Goal: Task Accomplishment & Management: Manage account settings

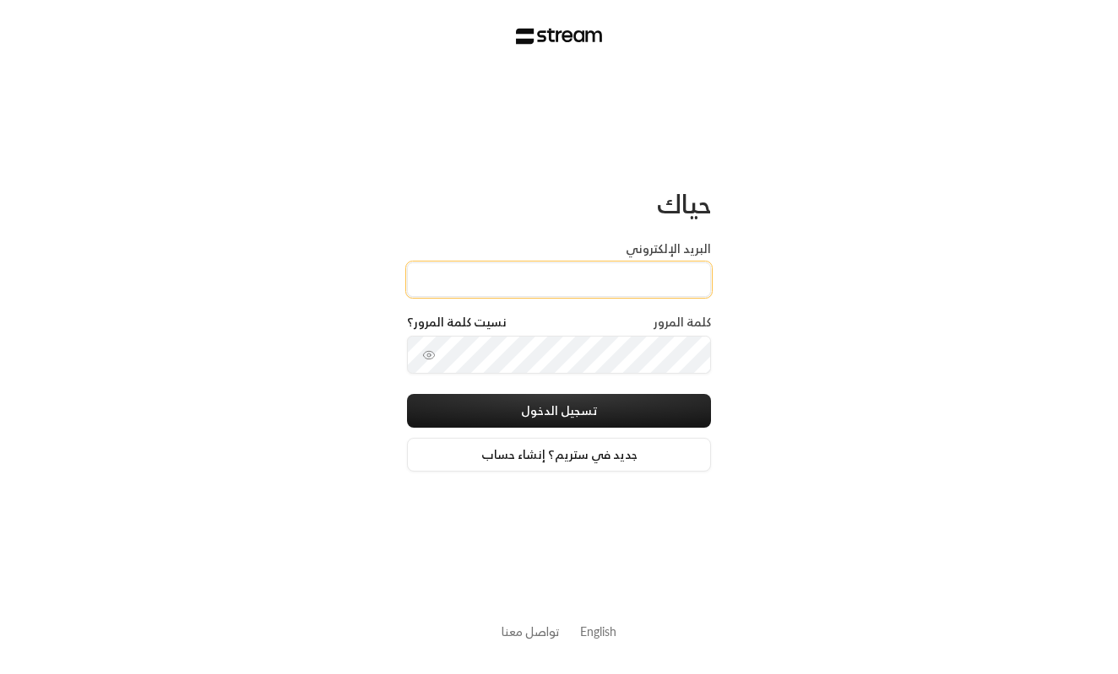
paste input "technology+staging_interview@streampay.sa"
type input "technology+staging_interview@streampay.sa"
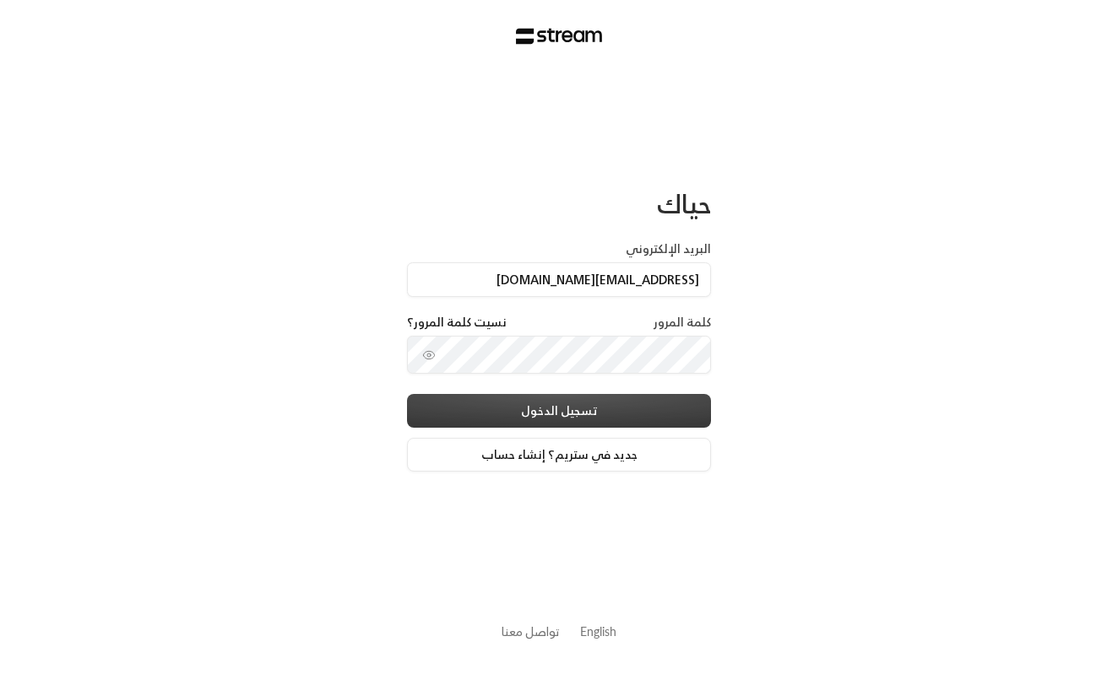
click at [627, 405] on button "تسجيل الدخول" at bounding box center [559, 411] width 304 height 34
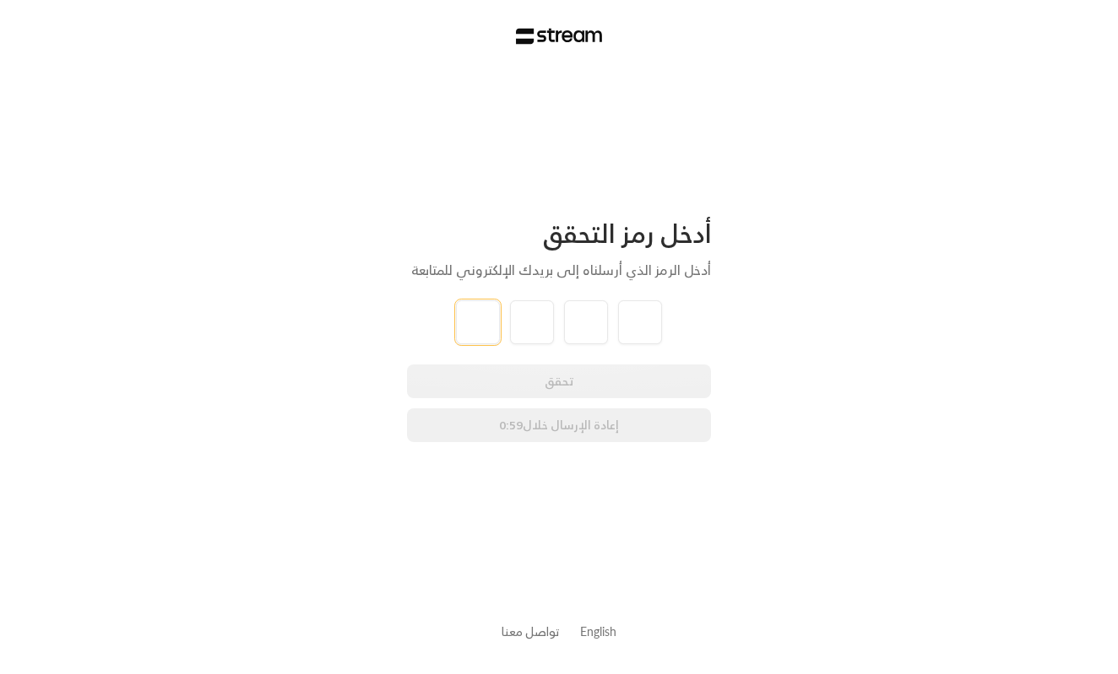
type input "1"
type input "2"
type input "3"
type input "4"
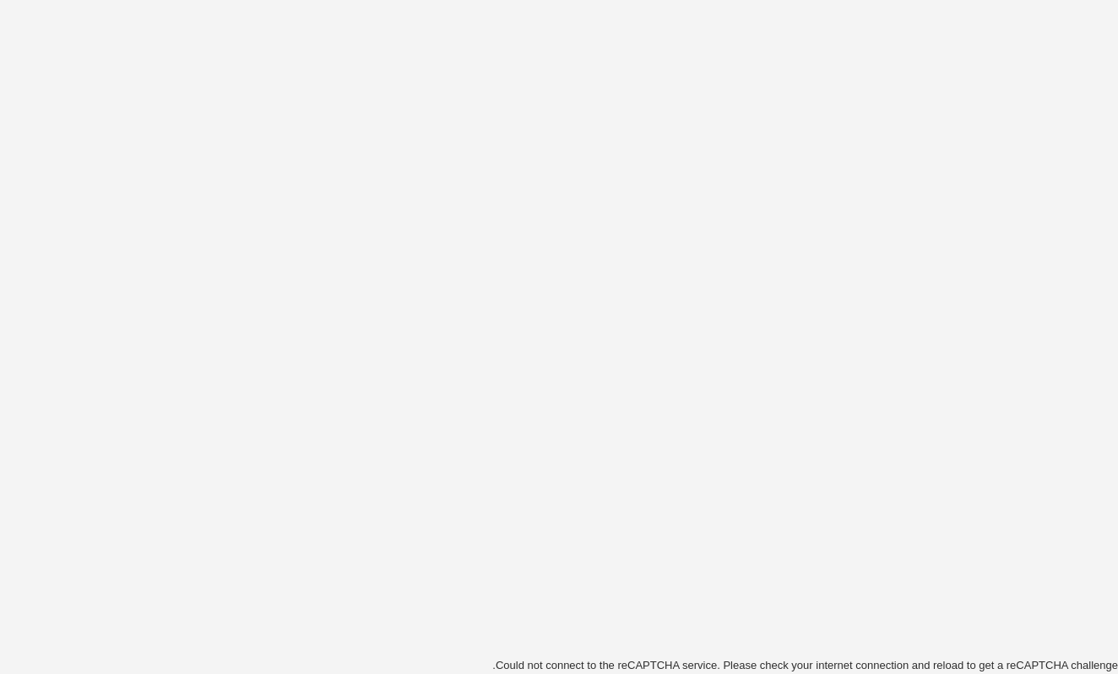
scroll to position [16, 0]
